Goal: Task Accomplishment & Management: Complete application form

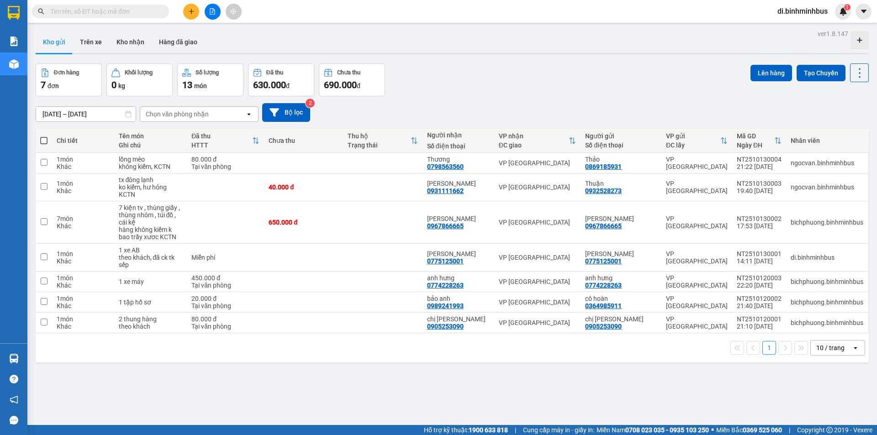
click at [189, 11] on icon "plus" at bounding box center [191, 11] width 6 height 6
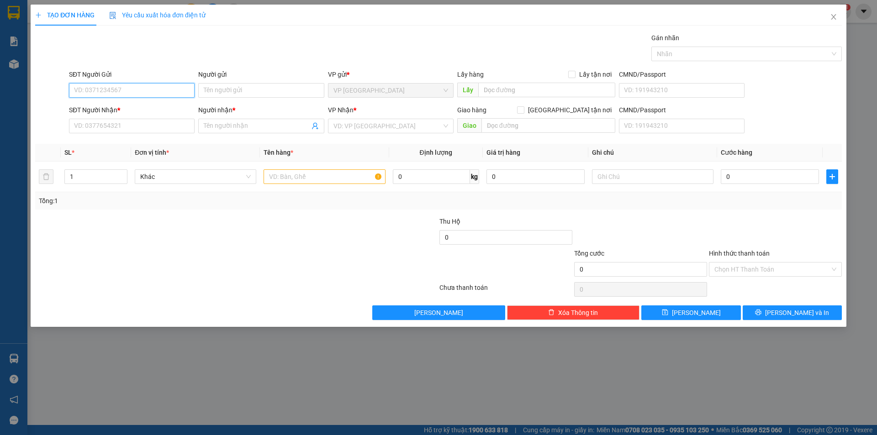
click at [142, 94] on input "SĐT Người Gửi" at bounding box center [132, 90] width 126 height 15
type input "0364985911"
click at [127, 111] on div "0364985911 - cô hoàn" at bounding box center [131, 109] width 115 height 10
type input "cô hoàn"
type input "0989241993"
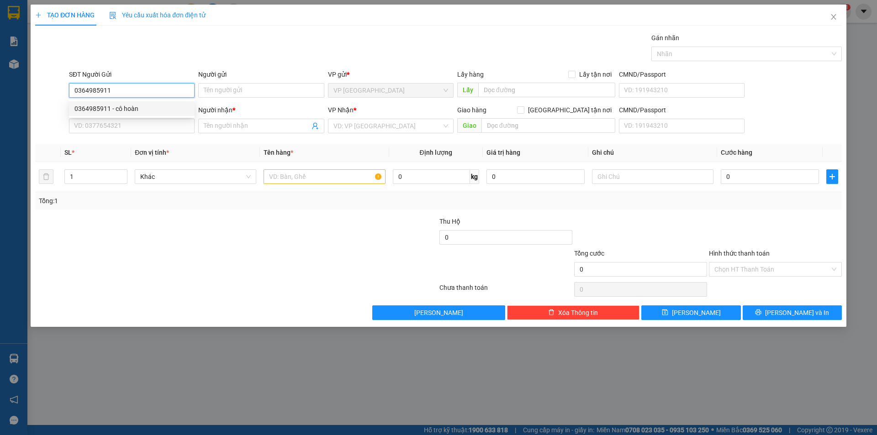
type input "bảo anh"
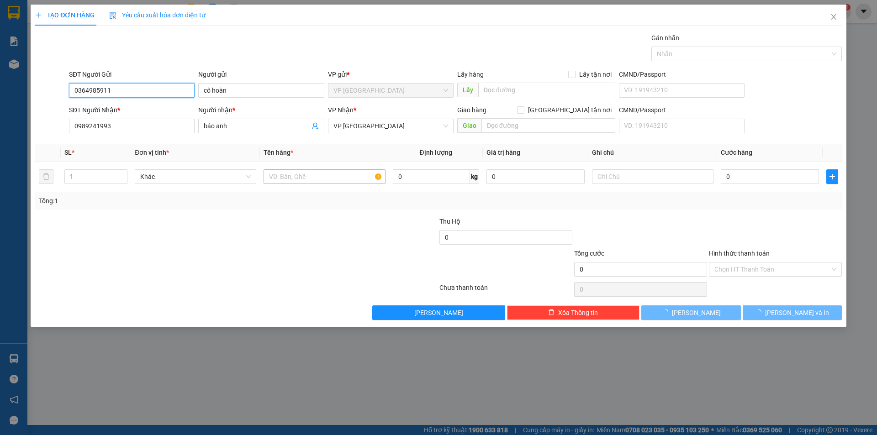
type input "20.000"
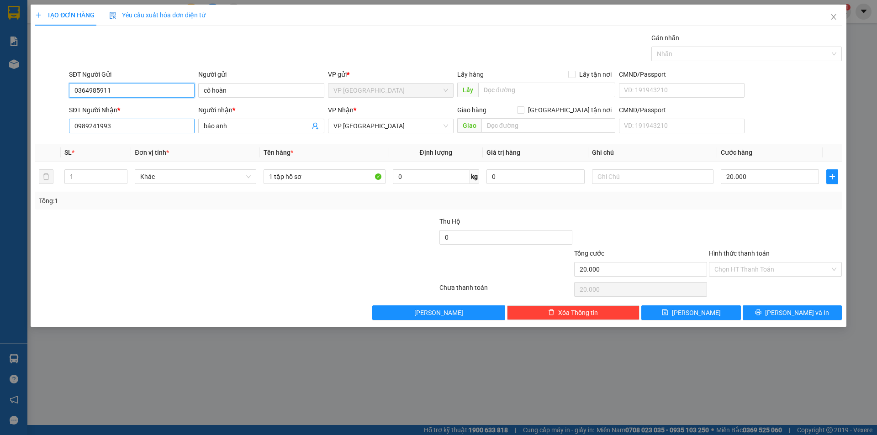
type input "0364985911"
click at [138, 128] on input "0989241993" at bounding box center [132, 126] width 126 height 15
click at [212, 141] on div "Transit Pickup Surcharge Ids Transit Deliver Surcharge Ids Transit Deliver Surc…" at bounding box center [438, 176] width 807 height 287
click at [659, 154] on th "Ghi chú" at bounding box center [652, 153] width 129 height 18
click at [315, 237] on div at bounding box center [371, 232] width 135 height 32
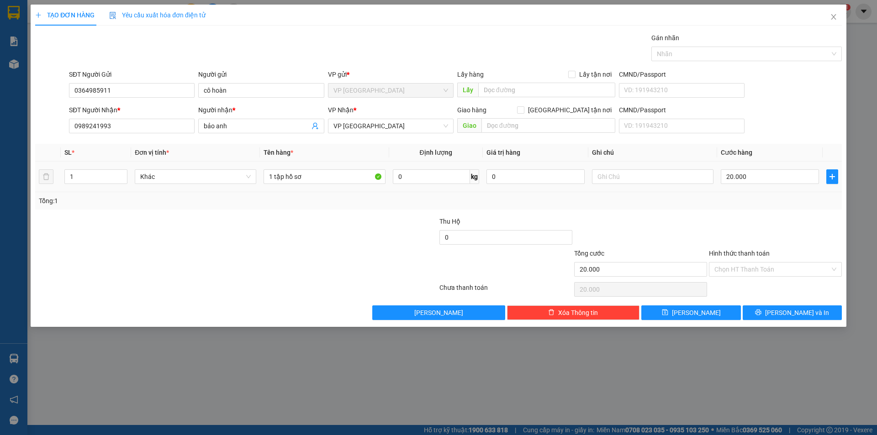
click at [626, 192] on td at bounding box center [652, 177] width 129 height 31
click at [629, 177] on input "text" at bounding box center [652, 176] width 121 height 15
type input "HƯ ƯỚT KCTC"
click at [655, 211] on div "Transit Pickup Surcharge Ids Transit Deliver Surcharge Ids Transit Deliver Surc…" at bounding box center [438, 176] width 807 height 287
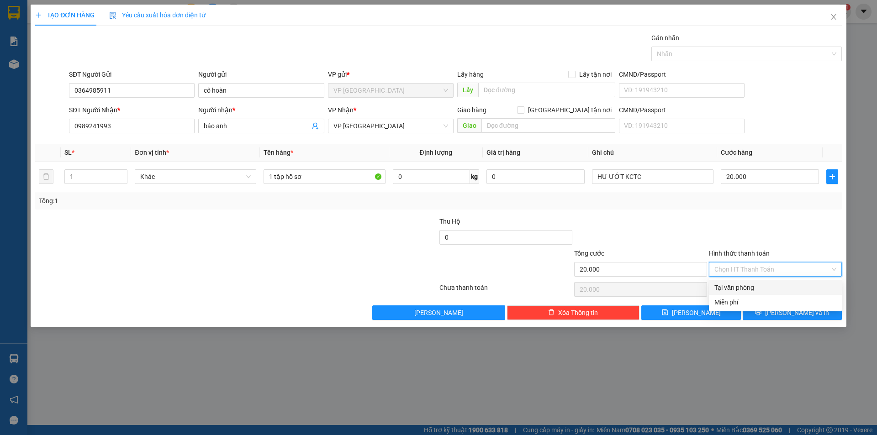
click at [748, 268] on input "Hình thức thanh toán" at bounding box center [772, 270] width 116 height 14
click at [750, 287] on div "Tại văn phòng" at bounding box center [775, 288] width 122 height 10
type input "0"
click at [409, 130] on span "VP [GEOGRAPHIC_DATA]" at bounding box center [390, 126] width 115 height 14
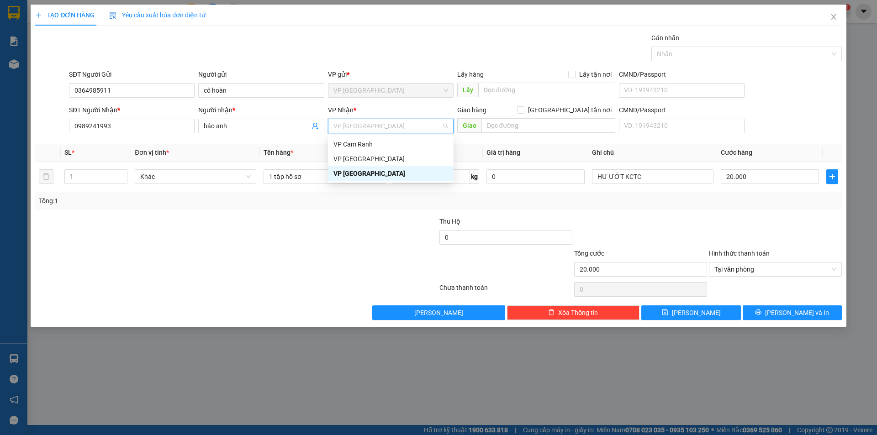
click at [369, 174] on div "VP [GEOGRAPHIC_DATA]" at bounding box center [390, 174] width 115 height 10
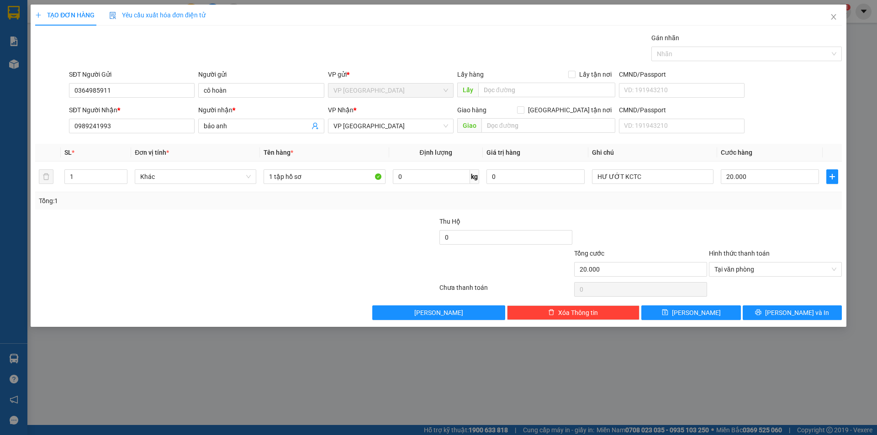
click at [474, 146] on th "Định lượng" at bounding box center [436, 153] width 94 height 18
click at [657, 197] on div "Tổng: 1" at bounding box center [438, 201] width 799 height 10
click at [788, 316] on span "[PERSON_NAME] và In" at bounding box center [797, 313] width 64 height 10
